Goal: Task Accomplishment & Management: Manage account settings

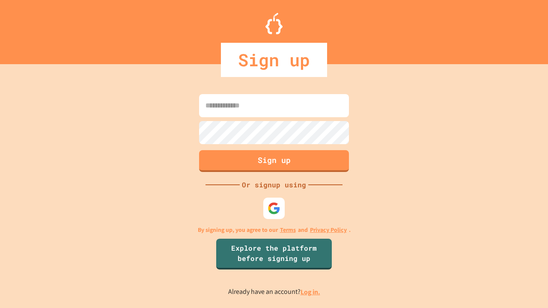
click at [311, 292] on link "Log in." at bounding box center [310, 292] width 20 height 9
